Goal: Task Accomplishment & Management: Use online tool/utility

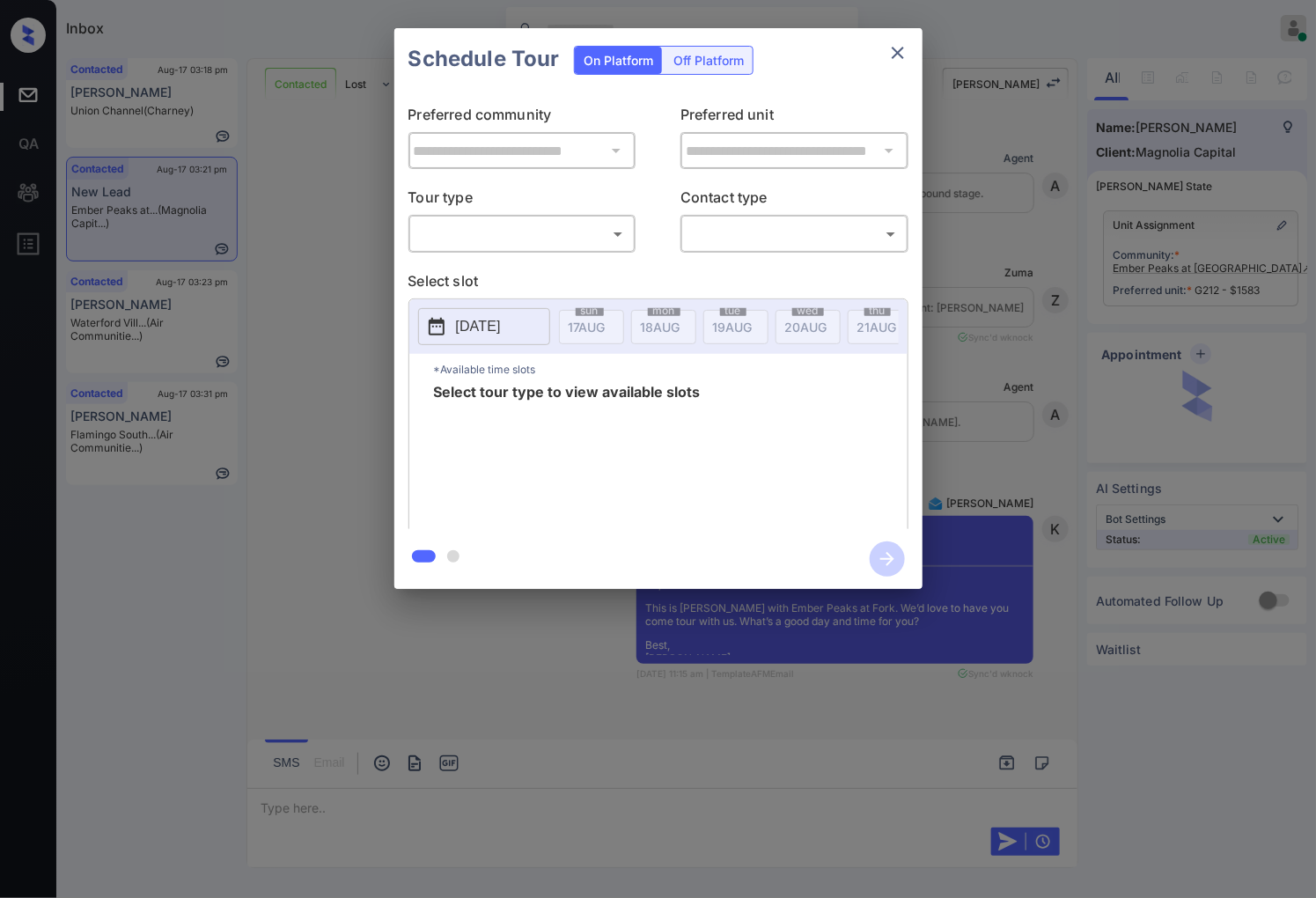
scroll to position [2648, 0]
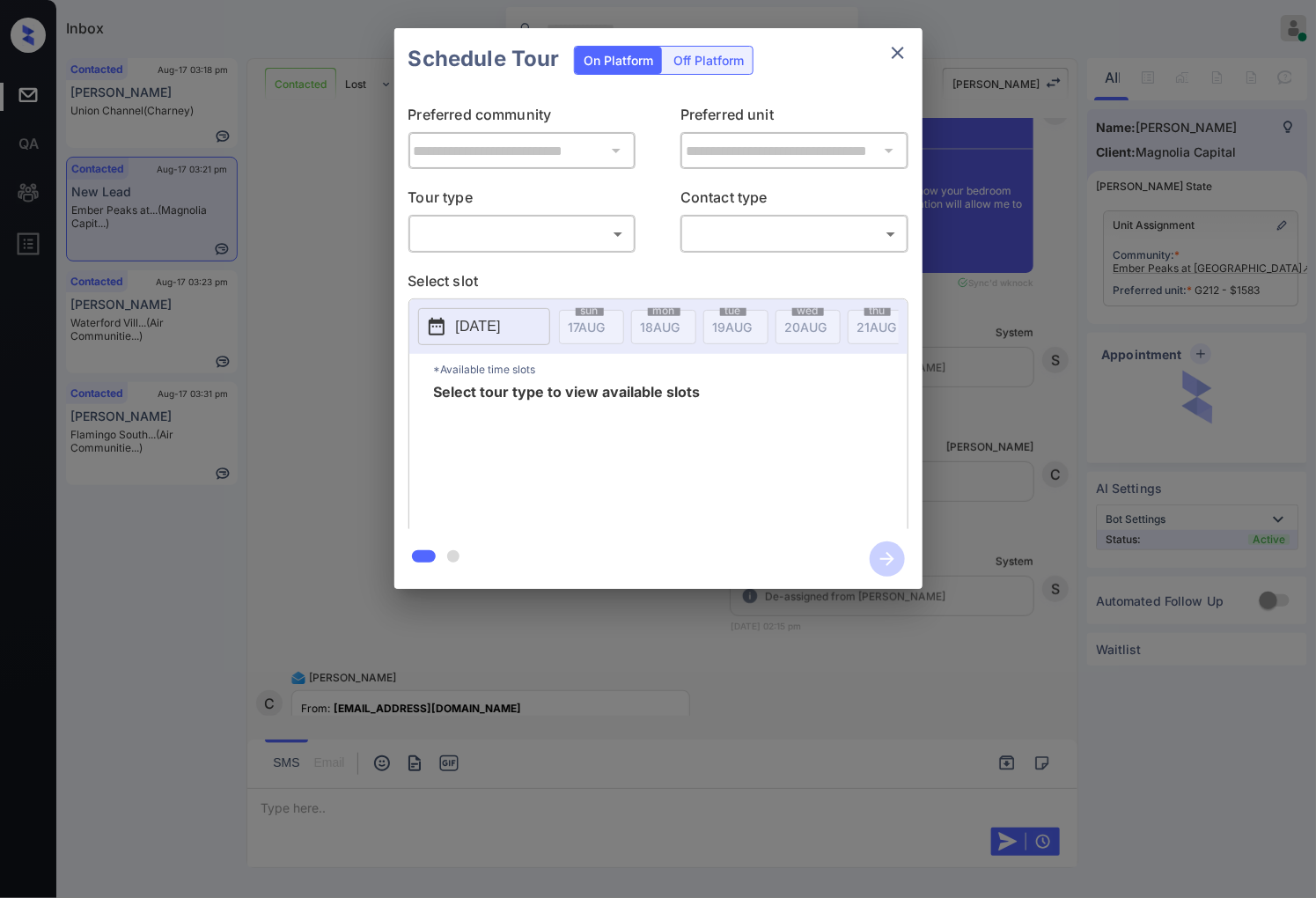
click at [503, 223] on body "Inbox Caroline Dacanay Online Set yourself offline Set yourself on break Profil…" at bounding box center [658, 449] width 1316 height 898
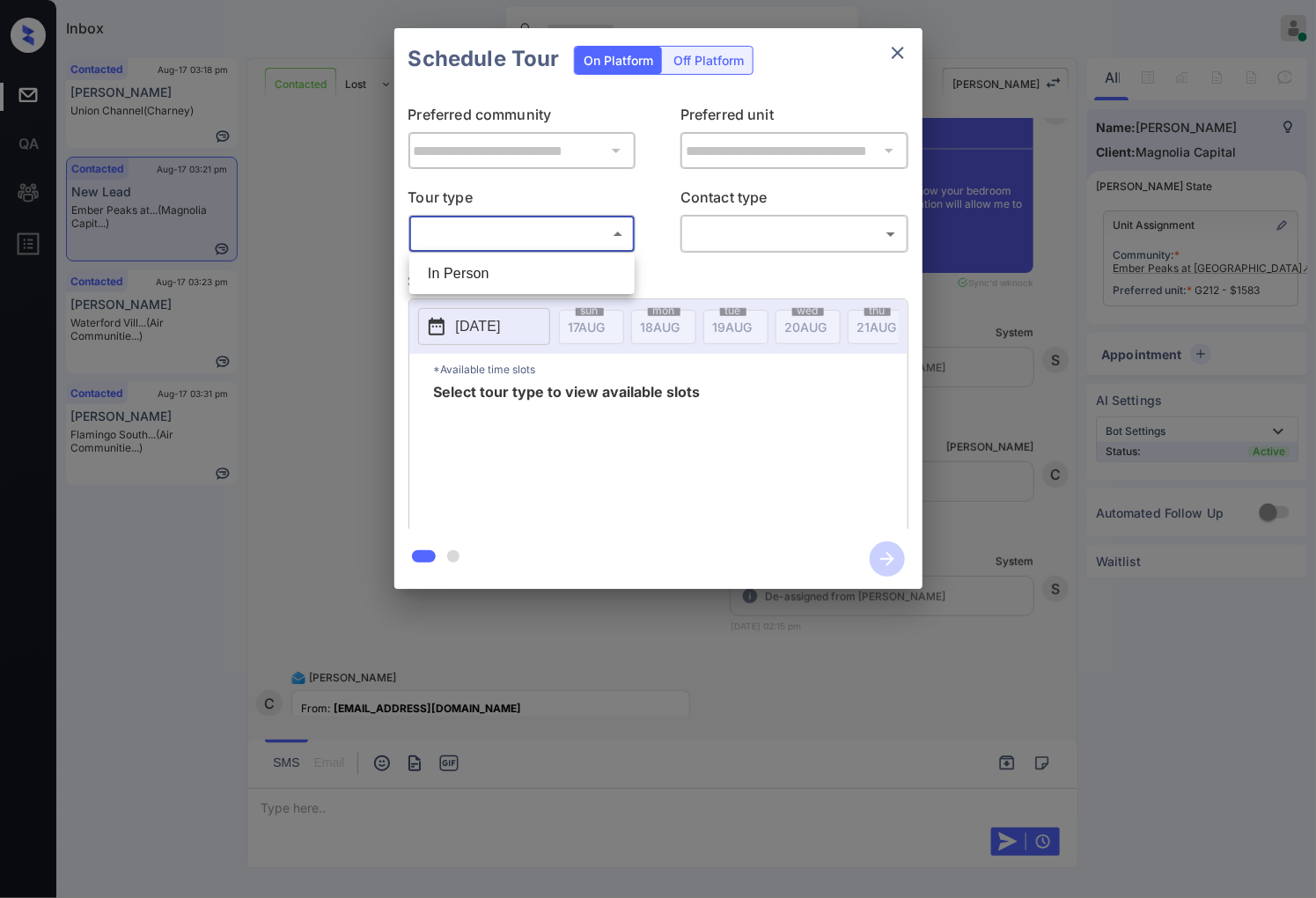
drag, startPoint x: 513, startPoint y: 267, endPoint x: 688, endPoint y: 244, distance: 176.5
click at [513, 268] on li "In Person" at bounding box center [522, 274] width 217 height 32
type input "********"
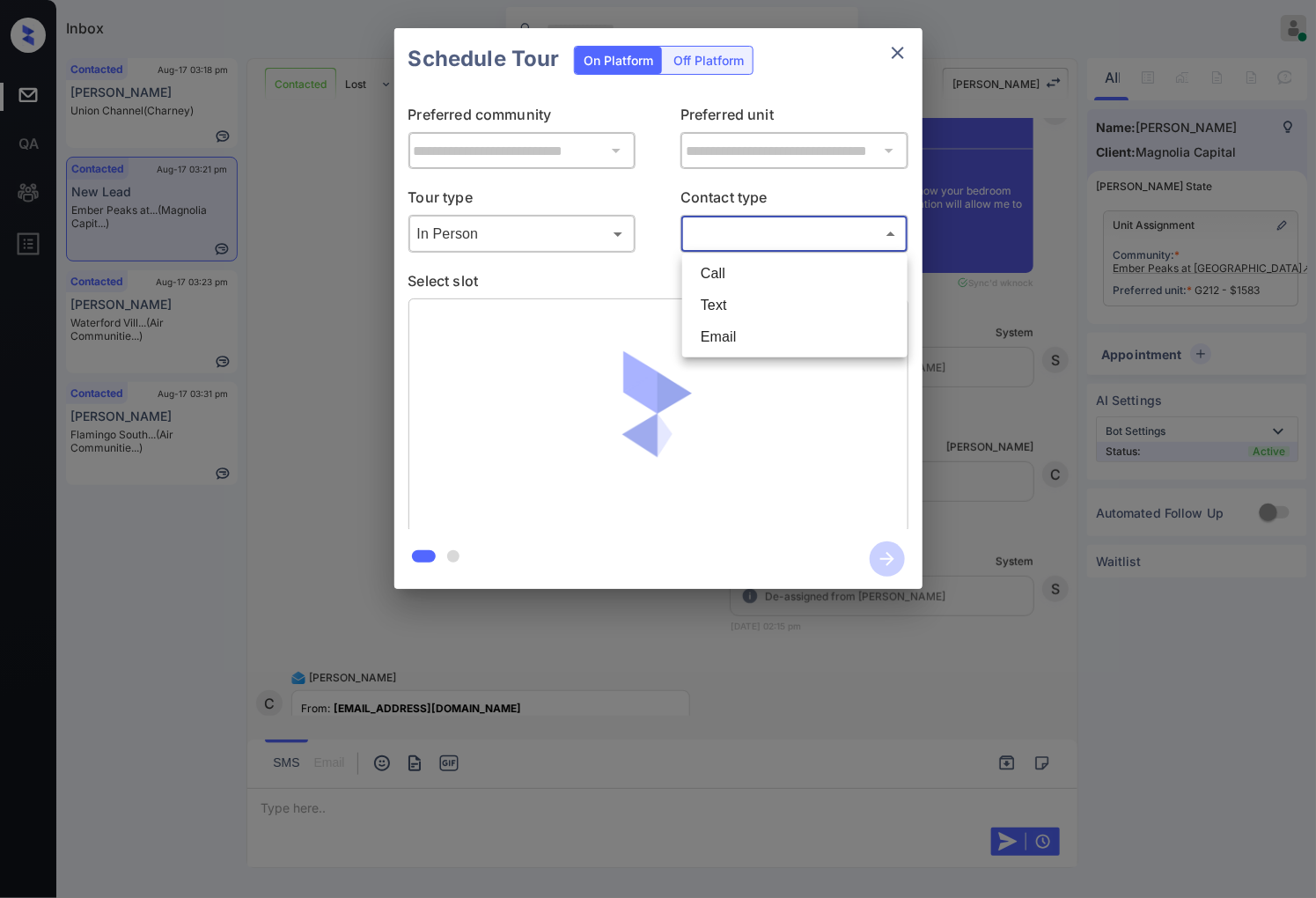
click at [746, 225] on body "Inbox Caroline Dacanay Online Set yourself offline Set yourself on break Profil…" at bounding box center [658, 449] width 1316 height 898
click at [728, 296] on li "Text" at bounding box center [794, 305] width 217 height 32
type input "****"
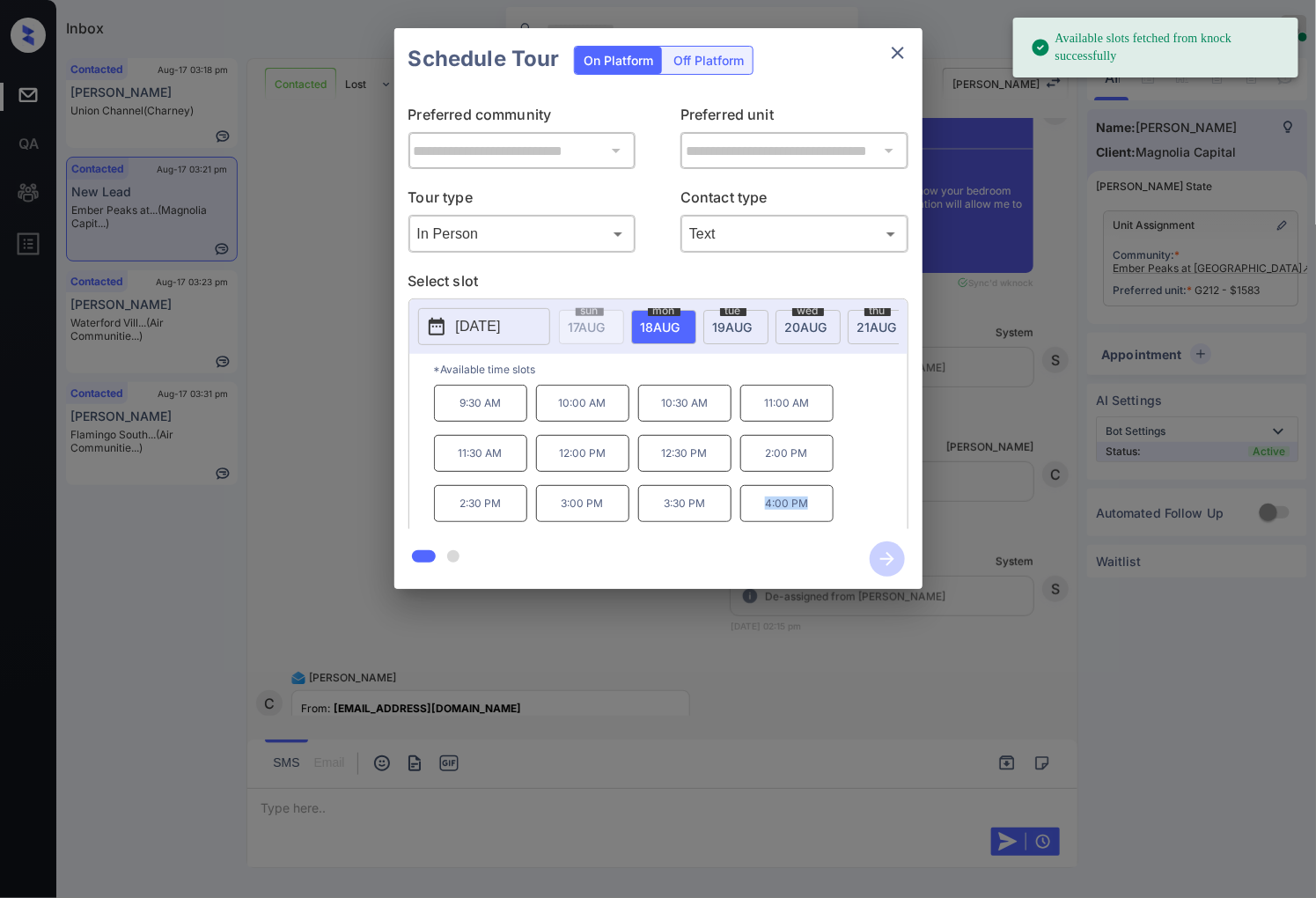
drag, startPoint x: 820, startPoint y: 524, endPoint x: 760, endPoint y: 521, distance: 60.1
click at [760, 521] on p "4:00 PM" at bounding box center [787, 503] width 93 height 37
copy p "4:00 PM"
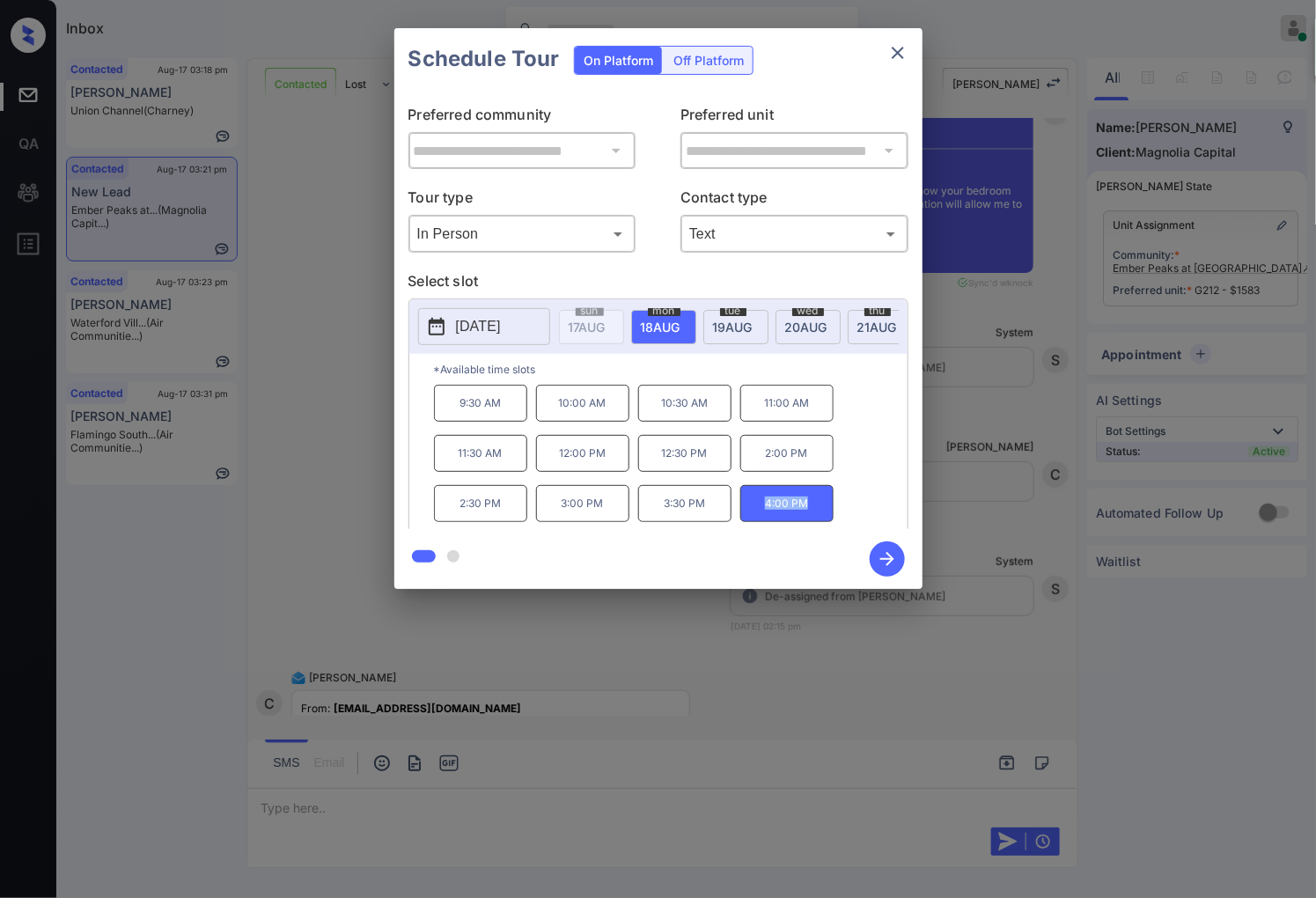
click at [473, 323] on p "[DATE]" at bounding box center [479, 326] width 45 height 21
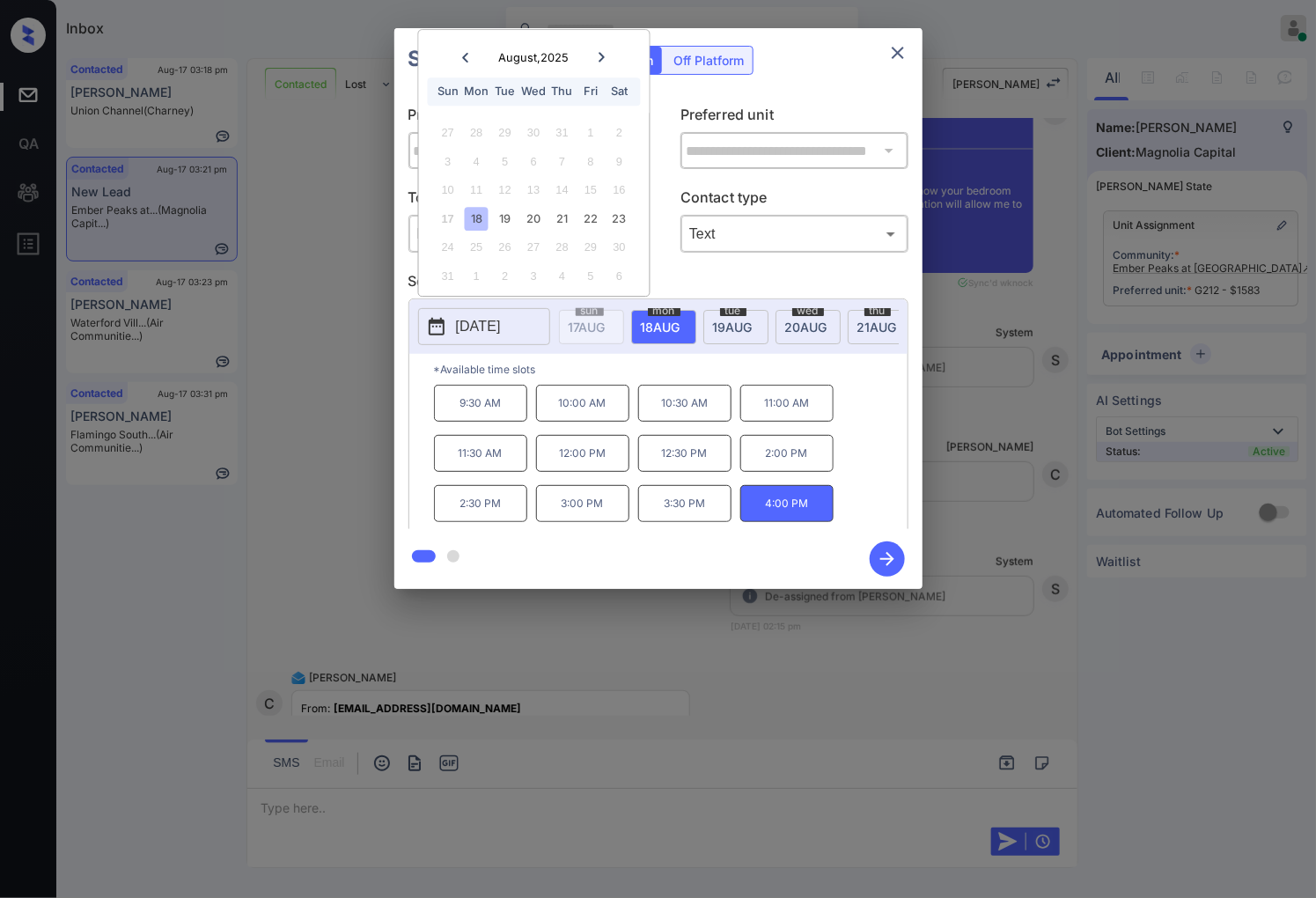
click at [410, 684] on div at bounding box center [658, 449] width 1316 height 898
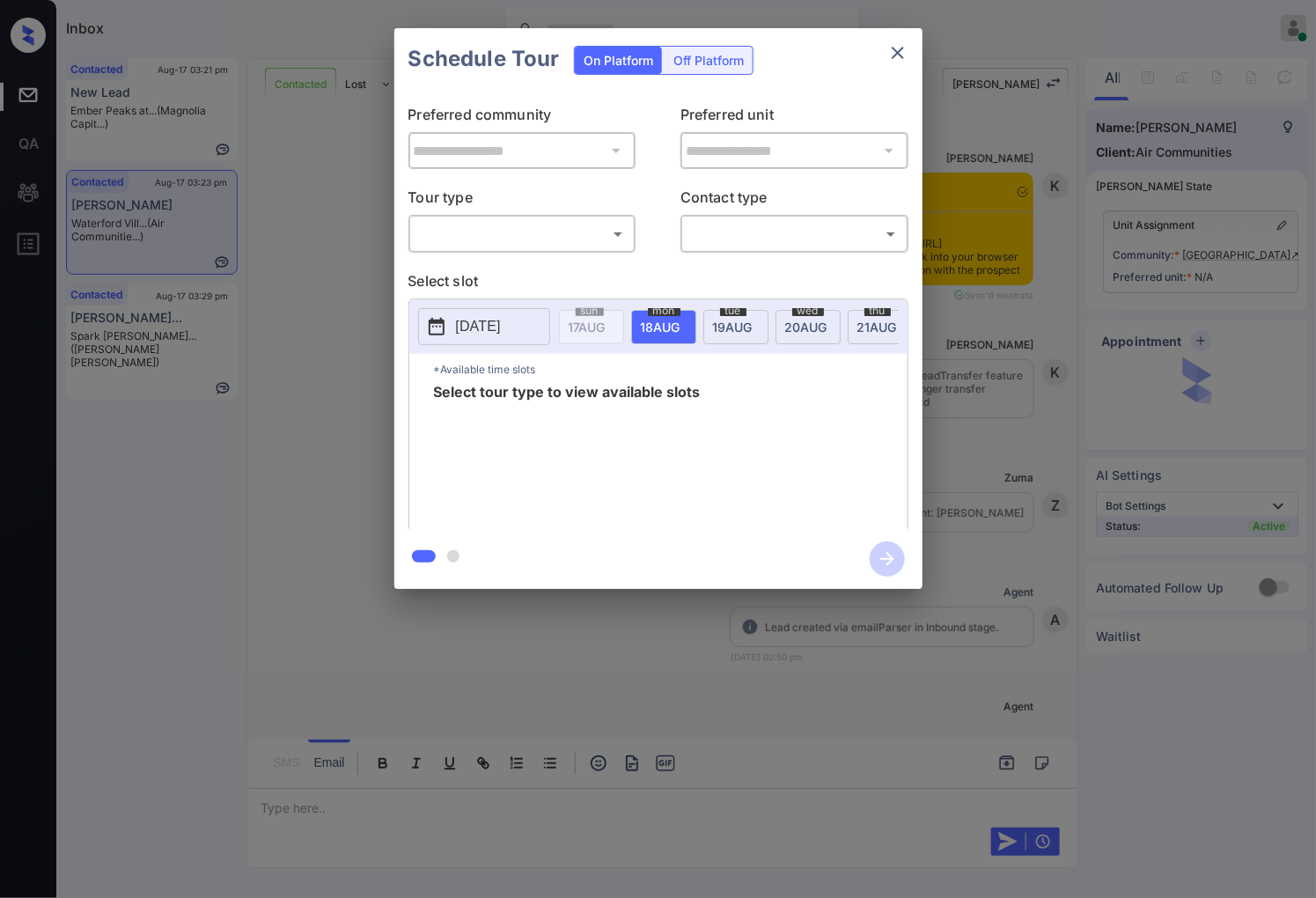
scroll to position [4472, 0]
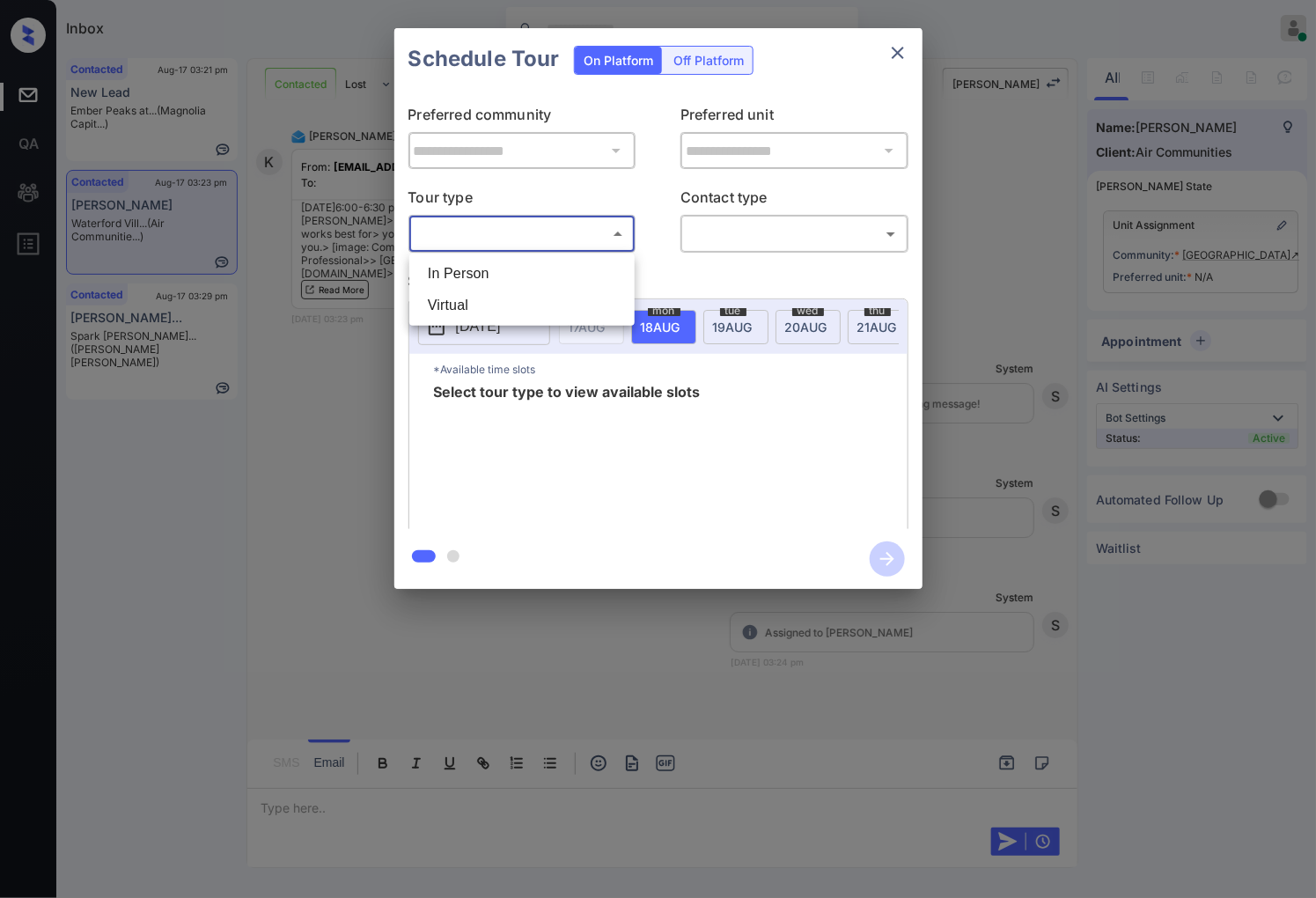
click at [567, 232] on body "Inbox [PERSON_NAME] Online Set yourself offline Set yourself on break Profile S…" at bounding box center [658, 449] width 1316 height 898
drag, startPoint x: 585, startPoint y: 278, endPoint x: 717, endPoint y: 251, distance: 134.7
click at [585, 279] on li "In Person" at bounding box center [522, 274] width 217 height 32
type input "********"
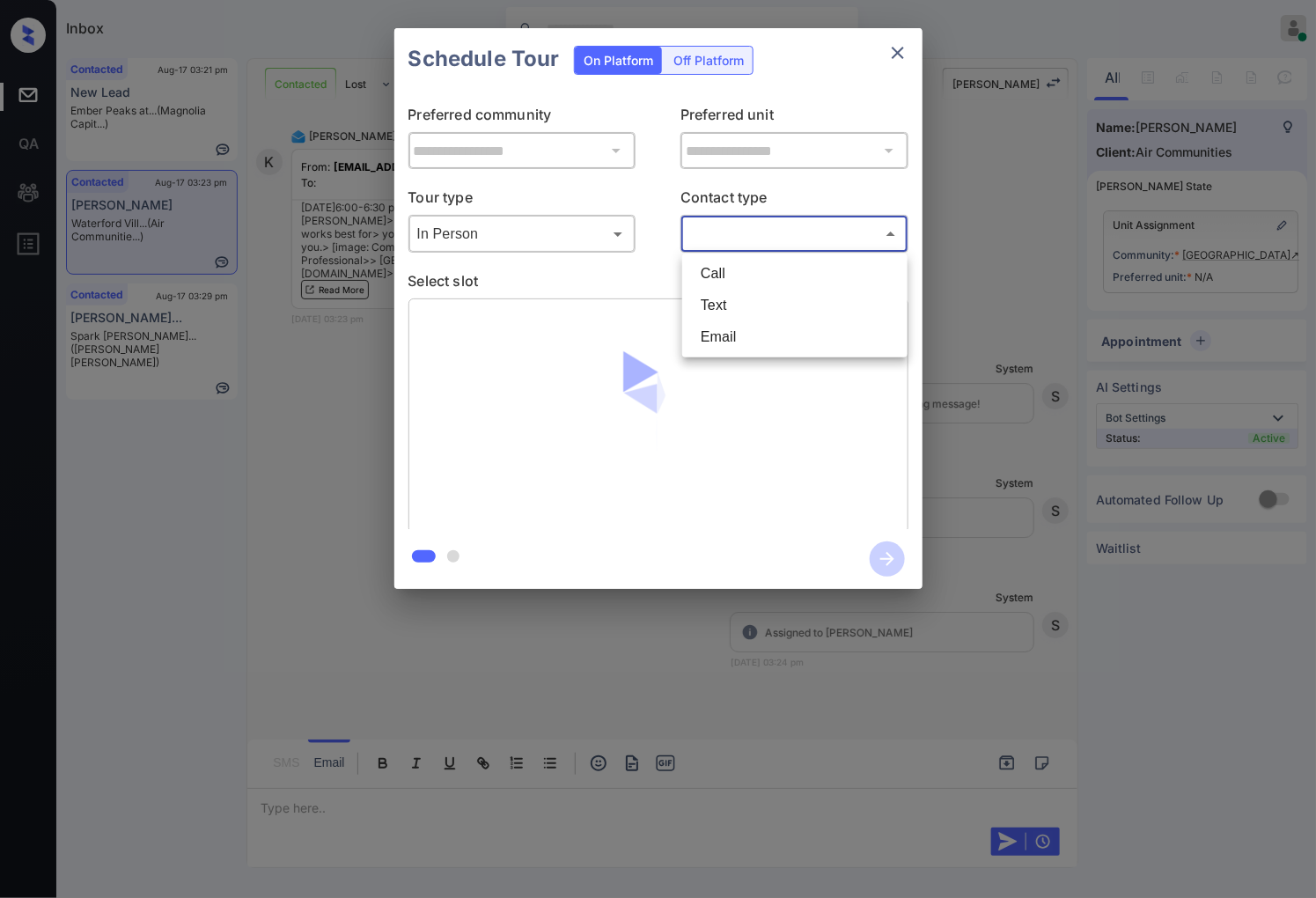
drag, startPoint x: 742, startPoint y: 232, endPoint x: 758, endPoint y: 286, distance: 56.3
click at [743, 232] on body "Inbox [PERSON_NAME] Online Set yourself offline Set yourself on break Profile S…" at bounding box center [658, 449] width 1316 height 898
click at [759, 301] on li "Text" at bounding box center [794, 305] width 217 height 32
type input "****"
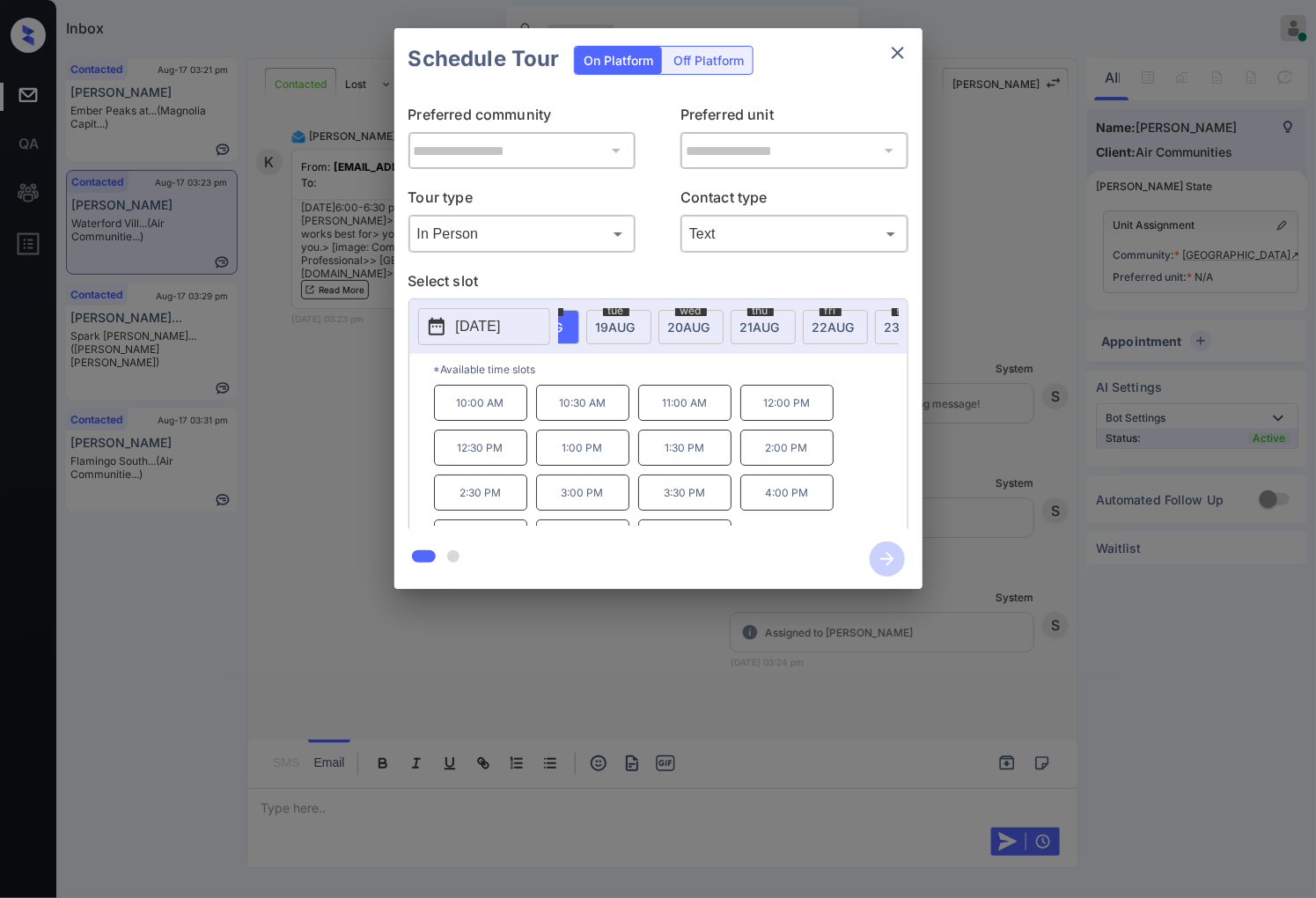
scroll to position [0, 155]
click at [450, 319] on span "[DATE]" at bounding box center [431, 326] width 37 height 15
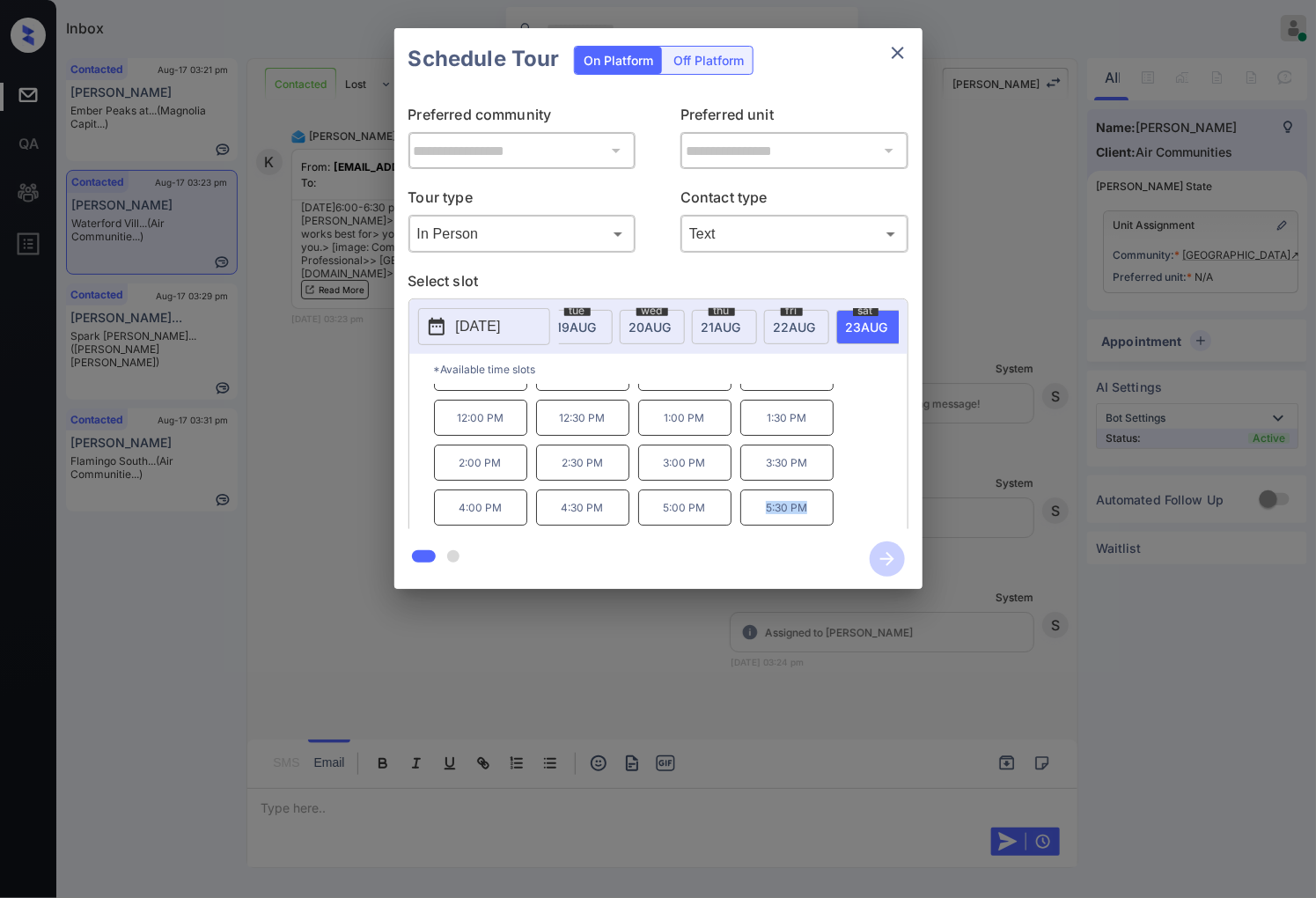
drag, startPoint x: 760, startPoint y: 516, endPoint x: 811, endPoint y: 519, distance: 51.1
click at [811, 519] on p "5:30 PM" at bounding box center [787, 507] width 93 height 36
copy p "5:30 PM"
drag, startPoint x: 471, startPoint y: 667, endPoint x: 460, endPoint y: 676, distance: 14.2
click at [460, 676] on div at bounding box center [658, 449] width 1316 height 898
